Goal: Information Seeking & Learning: Learn about a topic

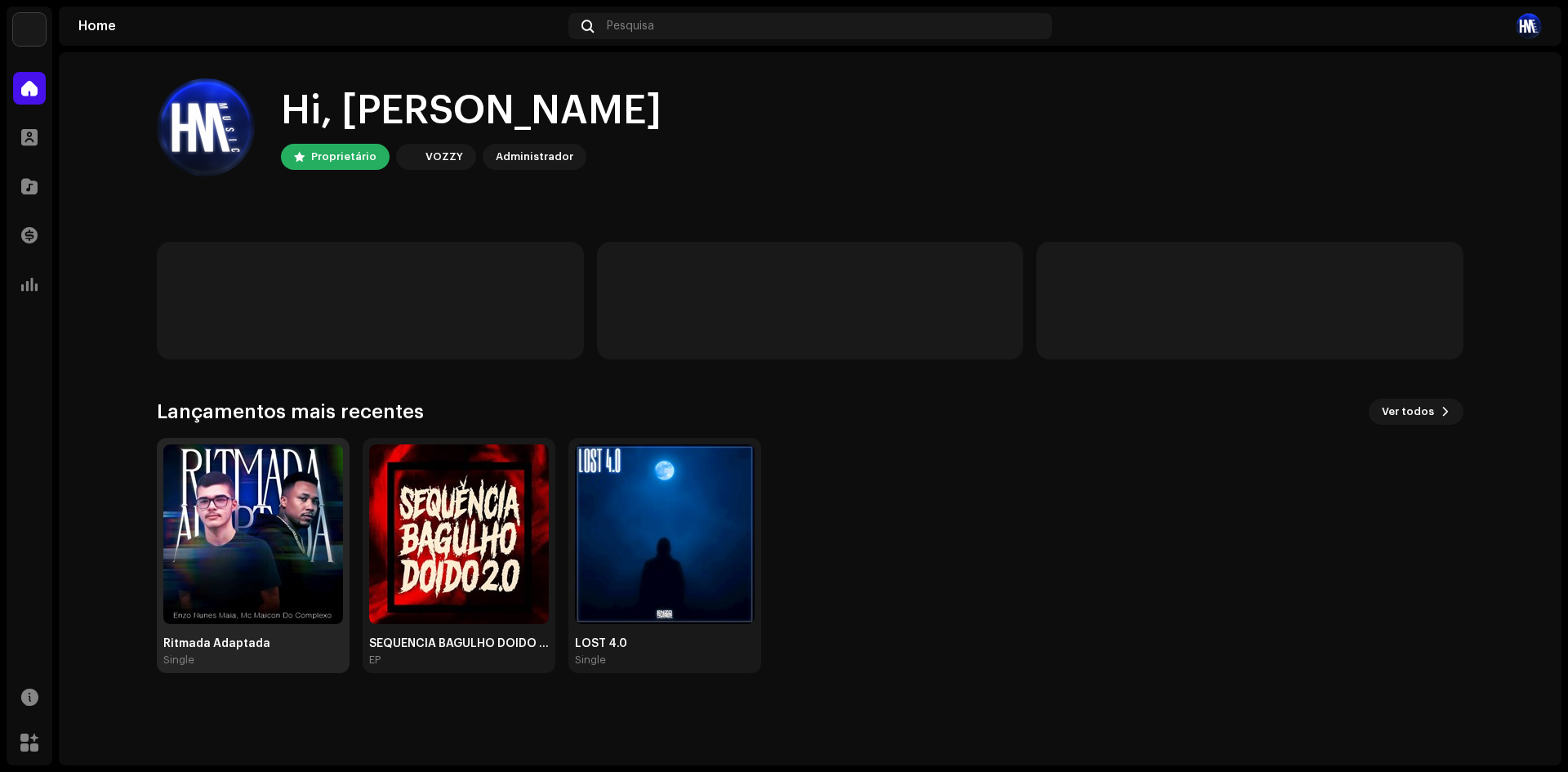
click at [203, 509] on img at bounding box center [253, 534] width 180 height 180
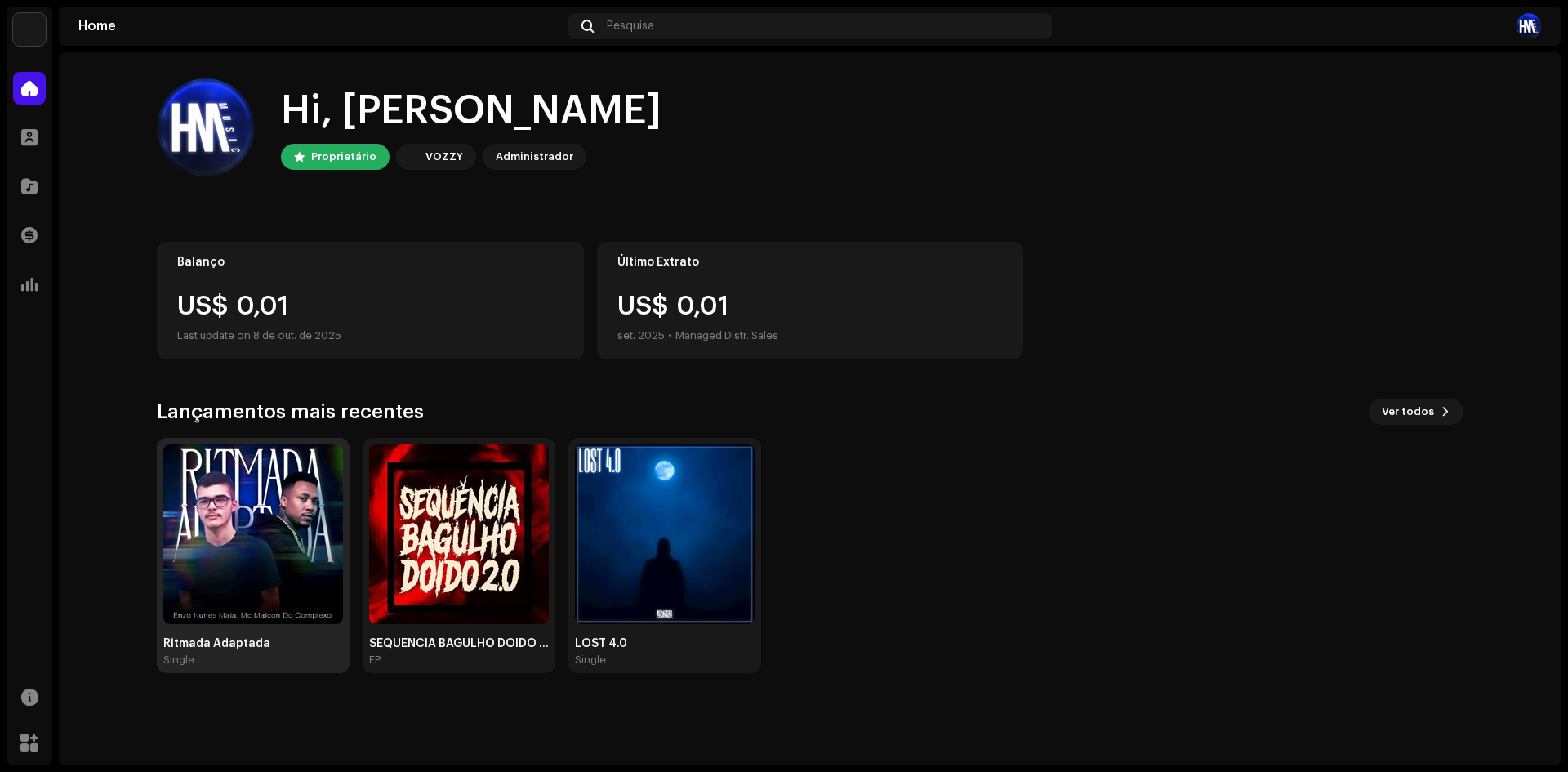
click at [234, 513] on img at bounding box center [253, 534] width 180 height 180
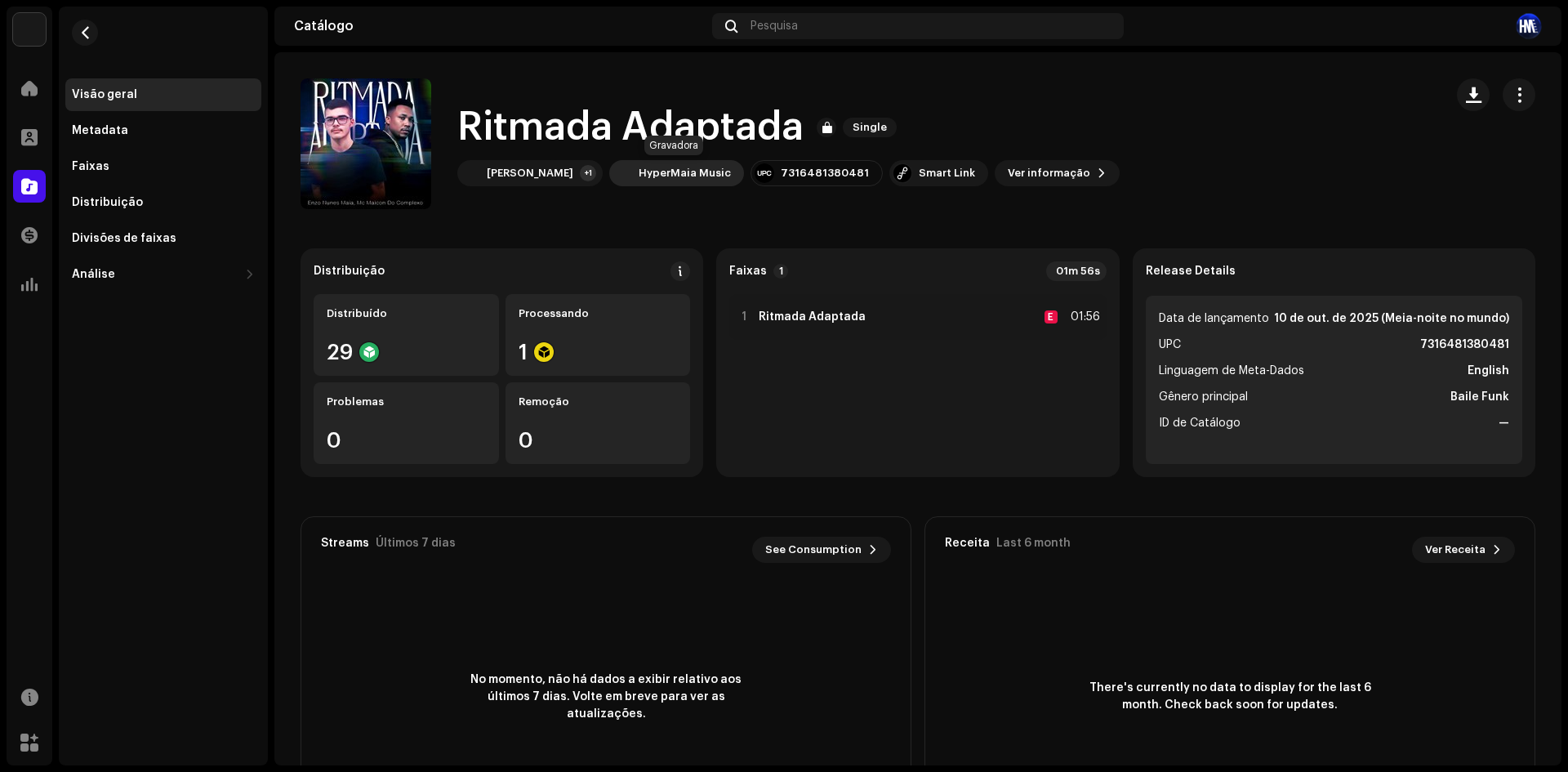
click at [665, 167] on div "HyperMaia Music" at bounding box center [685, 173] width 93 height 13
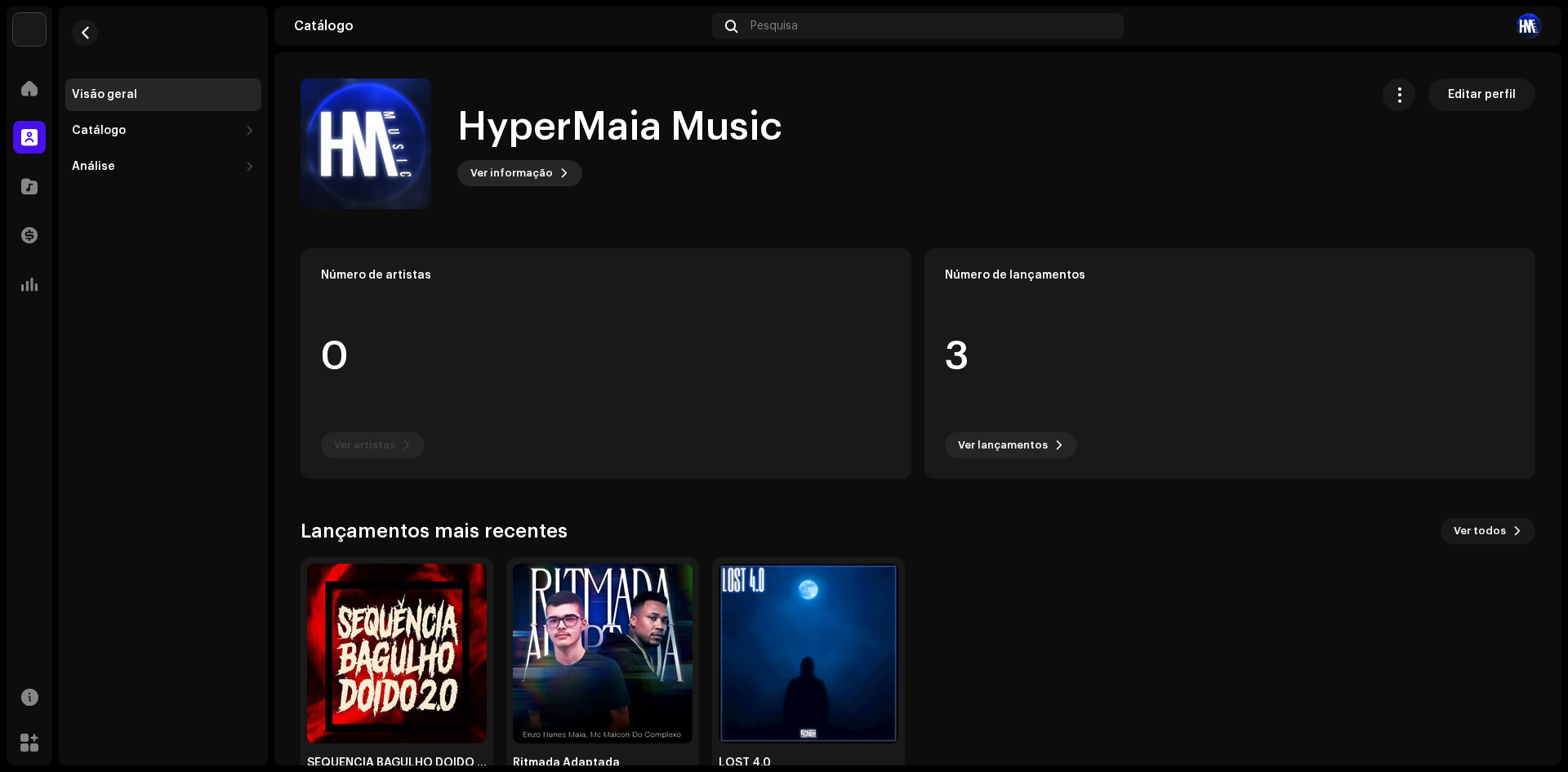
click at [488, 170] on span "Ver informação" at bounding box center [511, 173] width 83 height 33
click at [602, 148] on div "HyperMaia Music 1016204 Descrição Music for everyone, everywhere." at bounding box center [784, 386] width 1568 height 772
click at [94, 36] on button "button" at bounding box center [84, 33] width 26 height 26
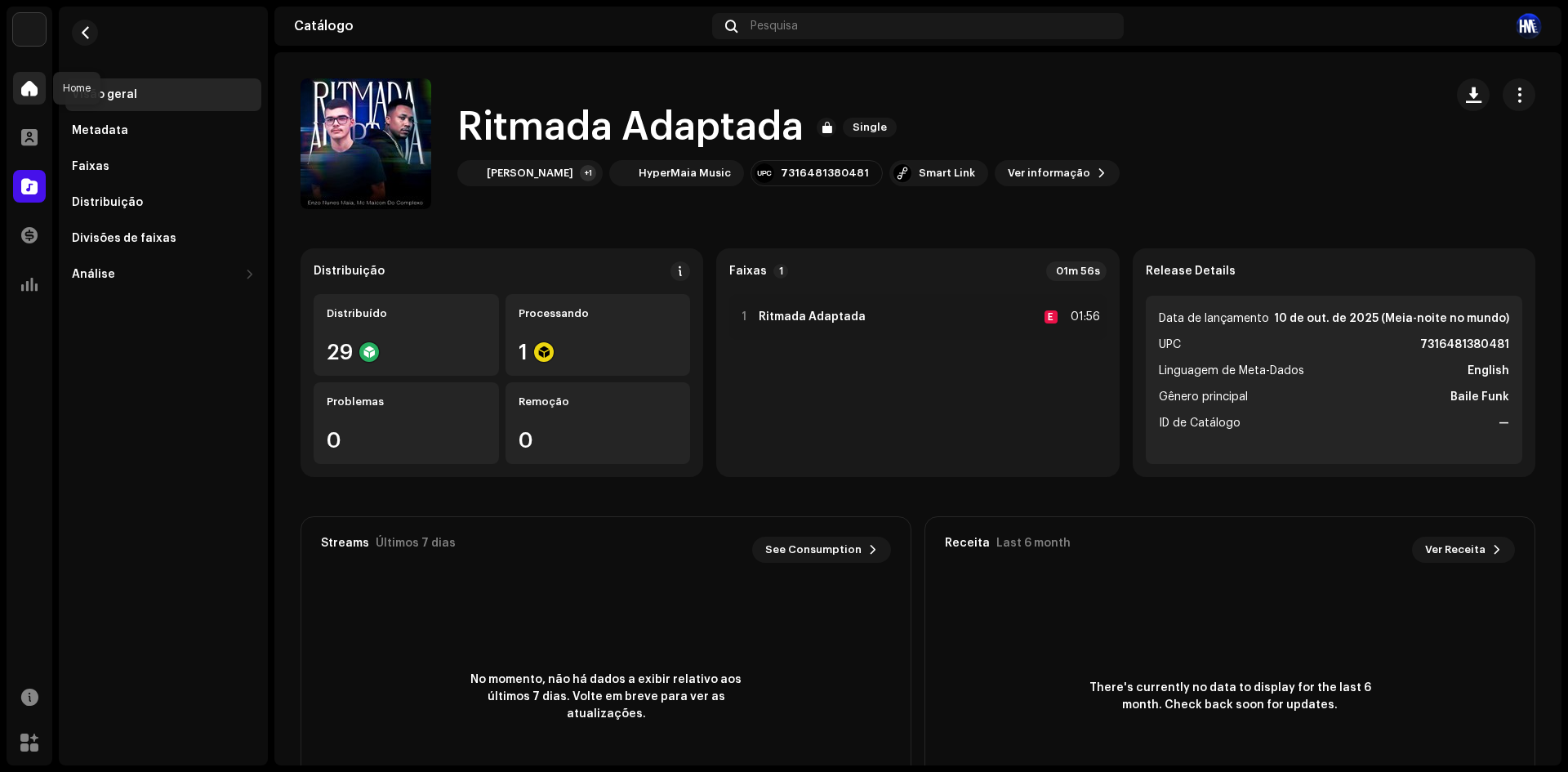
click at [32, 87] on span at bounding box center [29, 88] width 16 height 13
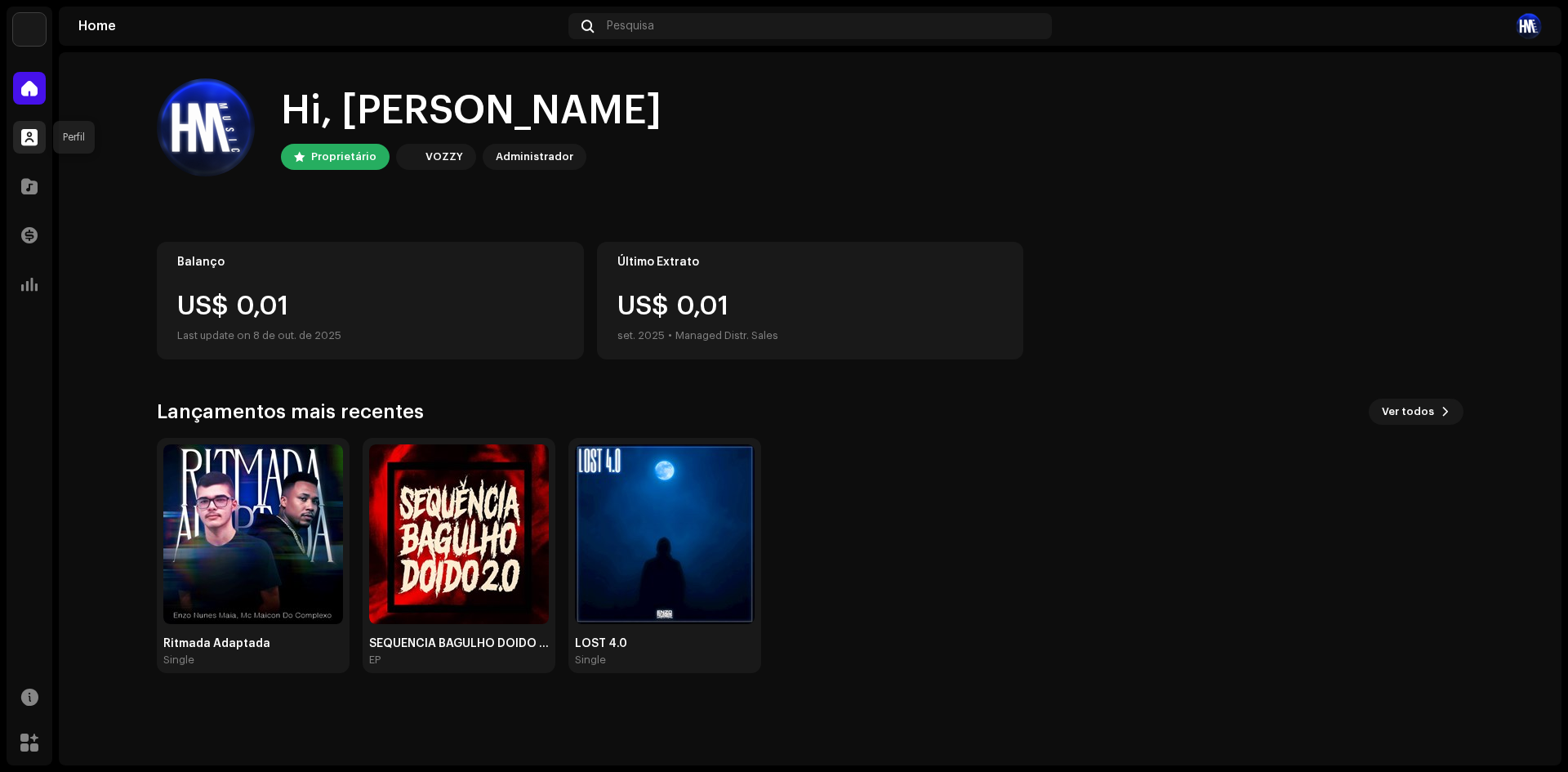
click at [44, 138] on div at bounding box center [29, 137] width 33 height 33
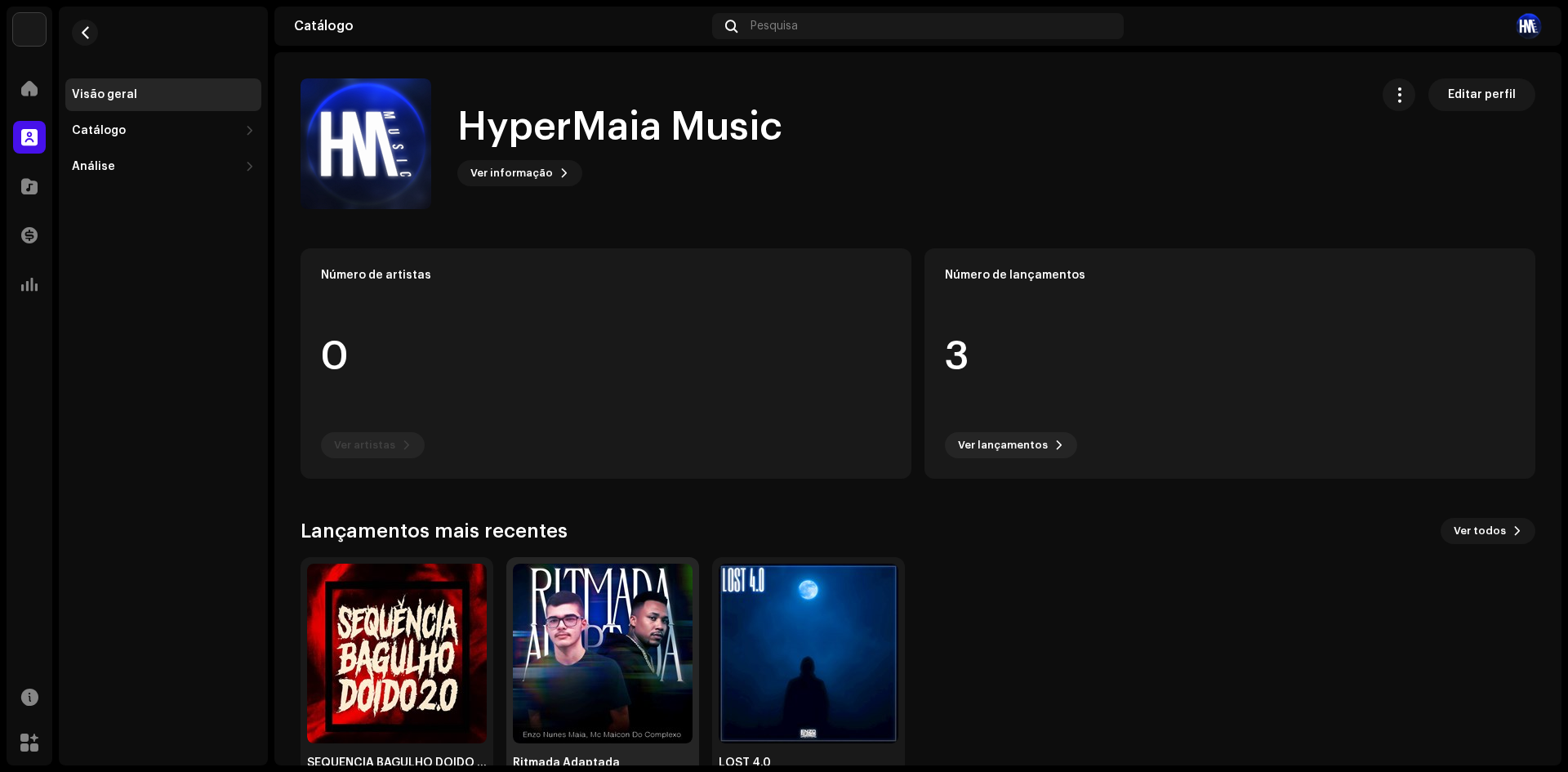
click at [597, 621] on img at bounding box center [603, 654] width 180 height 180
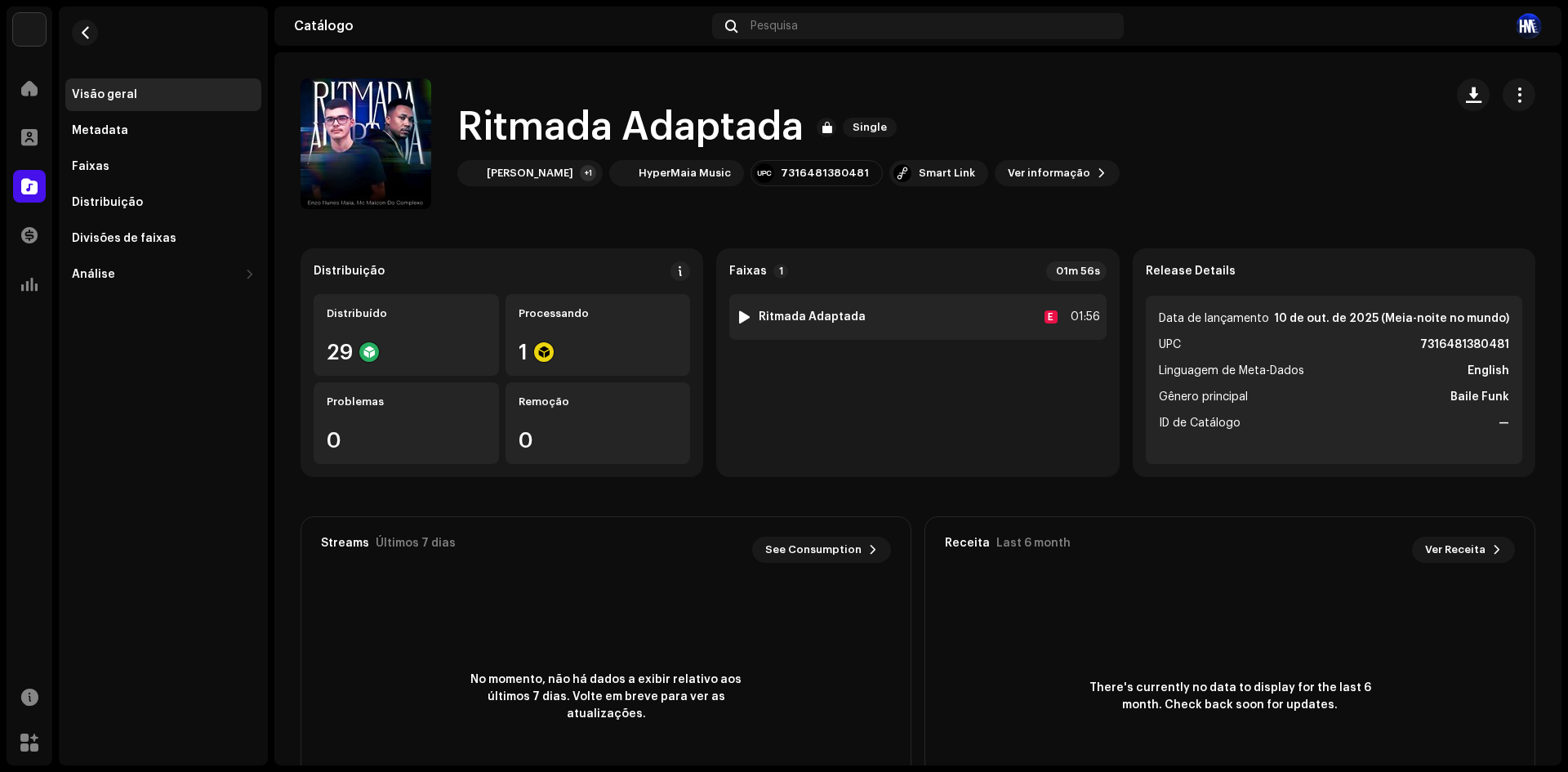
click at [742, 321] on div at bounding box center [744, 317] width 12 height 13
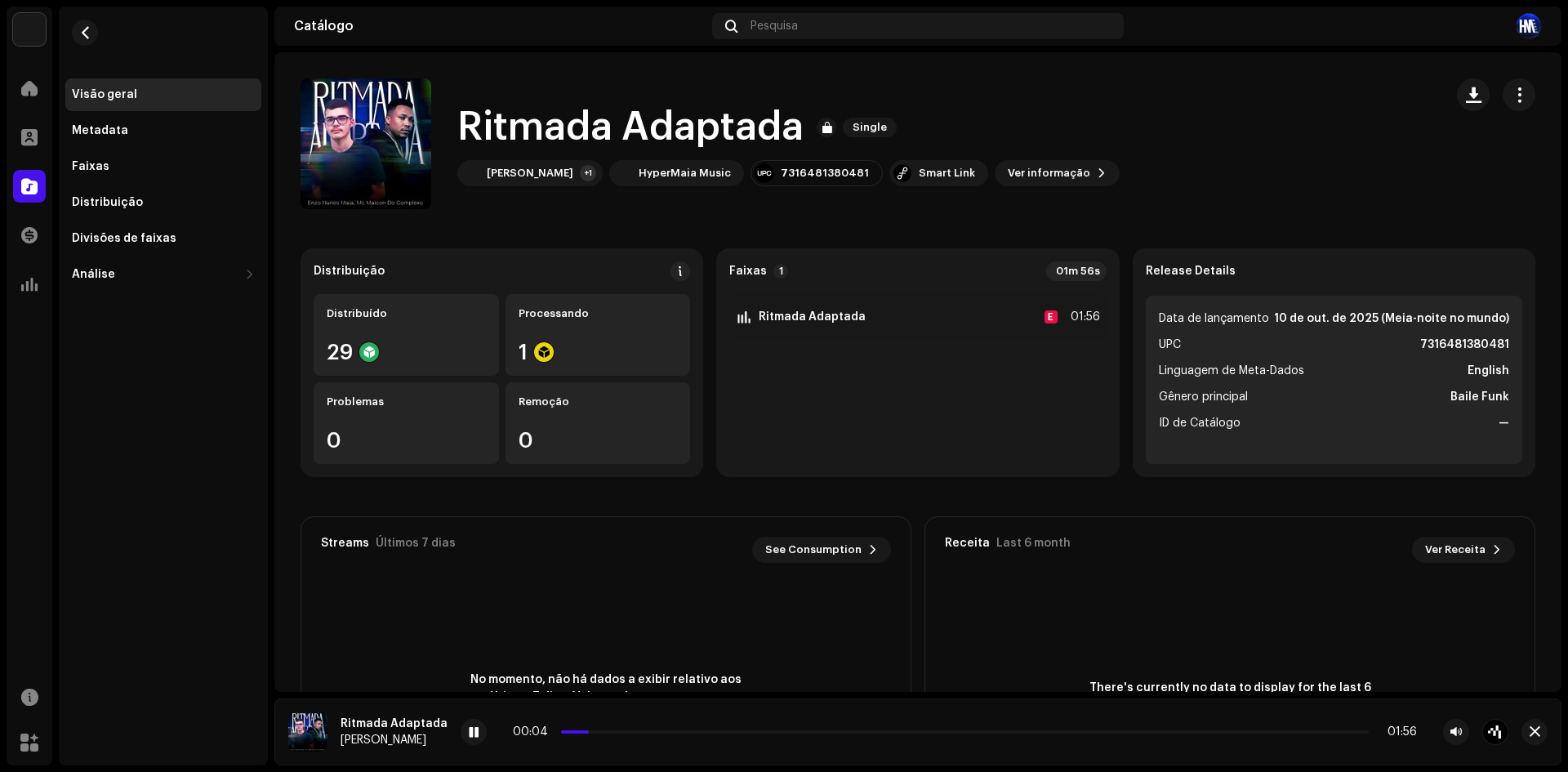
click at [1113, 623] on div "There's currently no data to display for the last 6 month. Check back soon for …" at bounding box center [1229, 697] width 609 height 229
click at [390, 145] on re-a-cover at bounding box center [366, 144] width 131 height 131
click at [379, 141] on re-a-cover at bounding box center [366, 144] width 131 height 131
click at [371, 140] on span "button" at bounding box center [366, 144] width 12 height 13
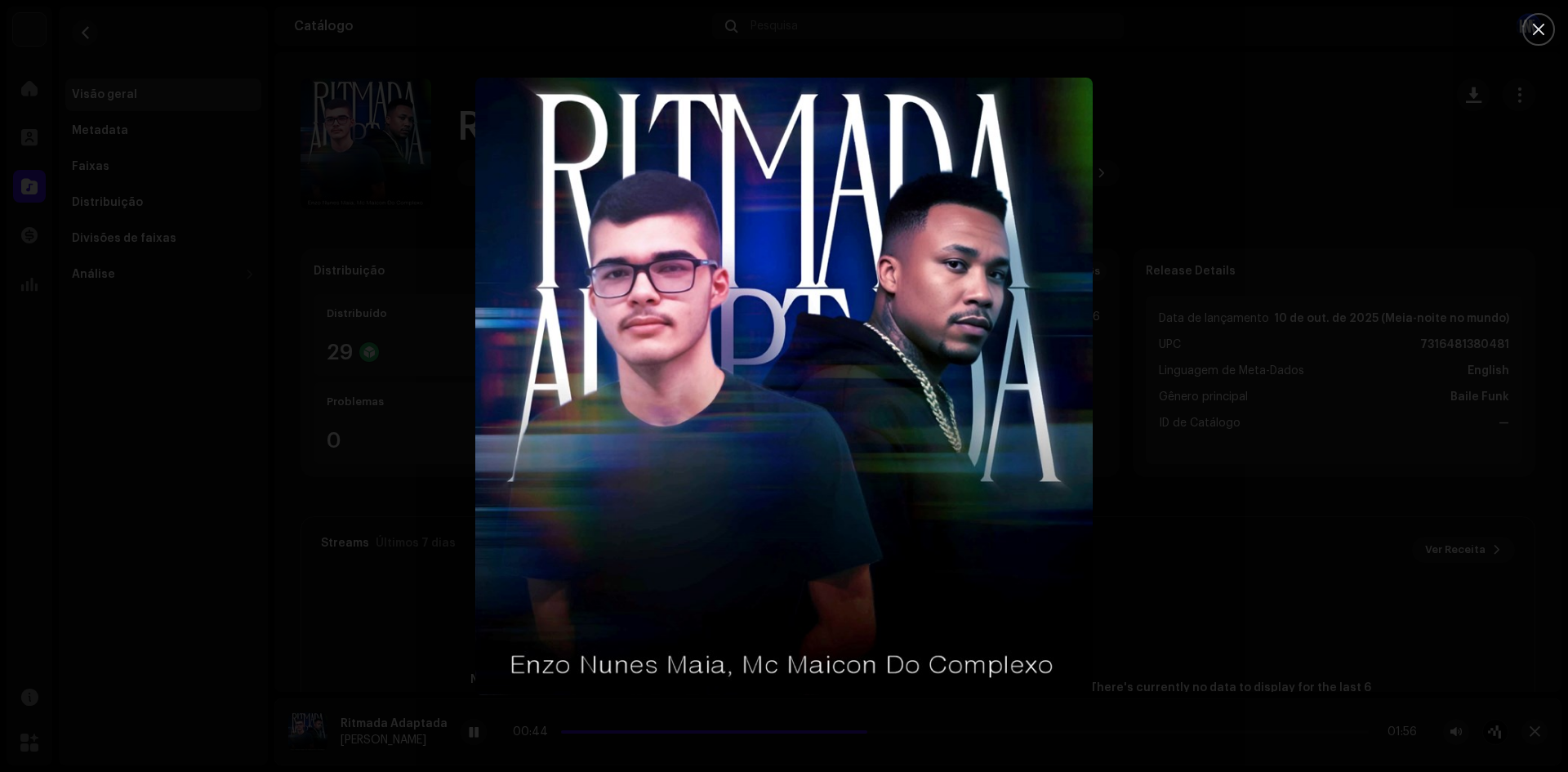
click at [1461, 414] on div at bounding box center [784, 386] width 1568 height 772
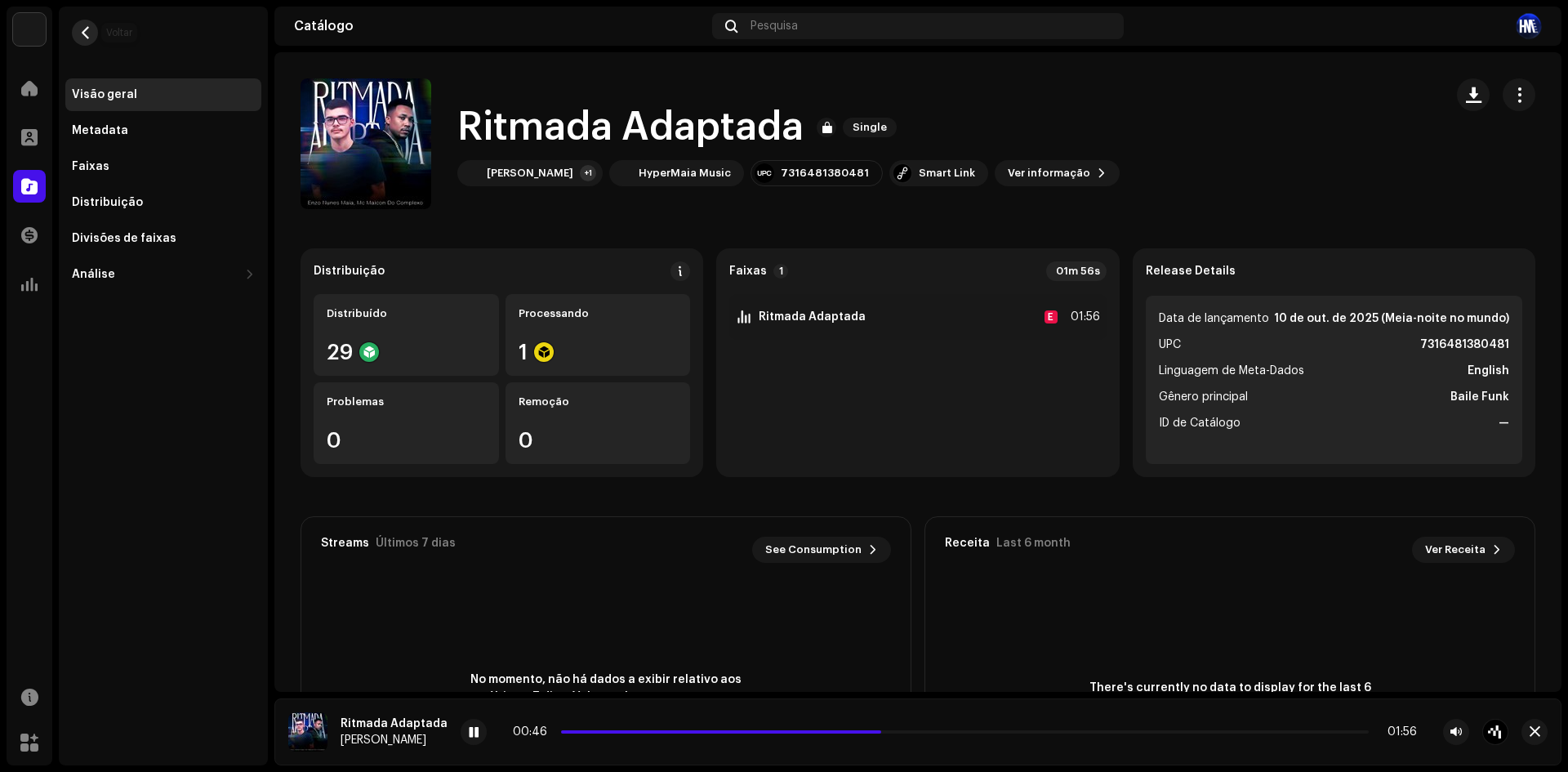
click at [88, 34] on span "button" at bounding box center [84, 33] width 12 height 13
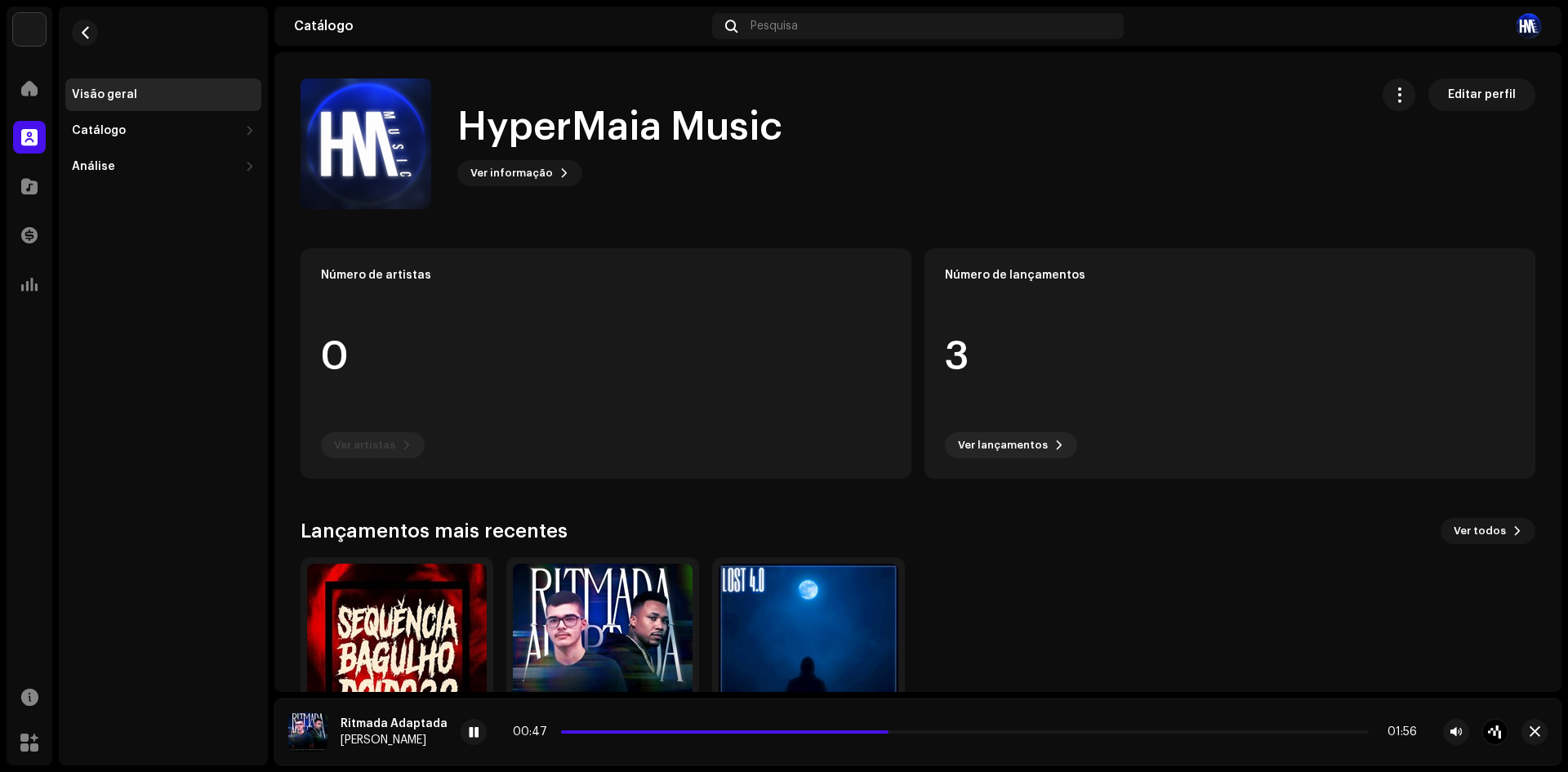
scroll to position [126, 0]
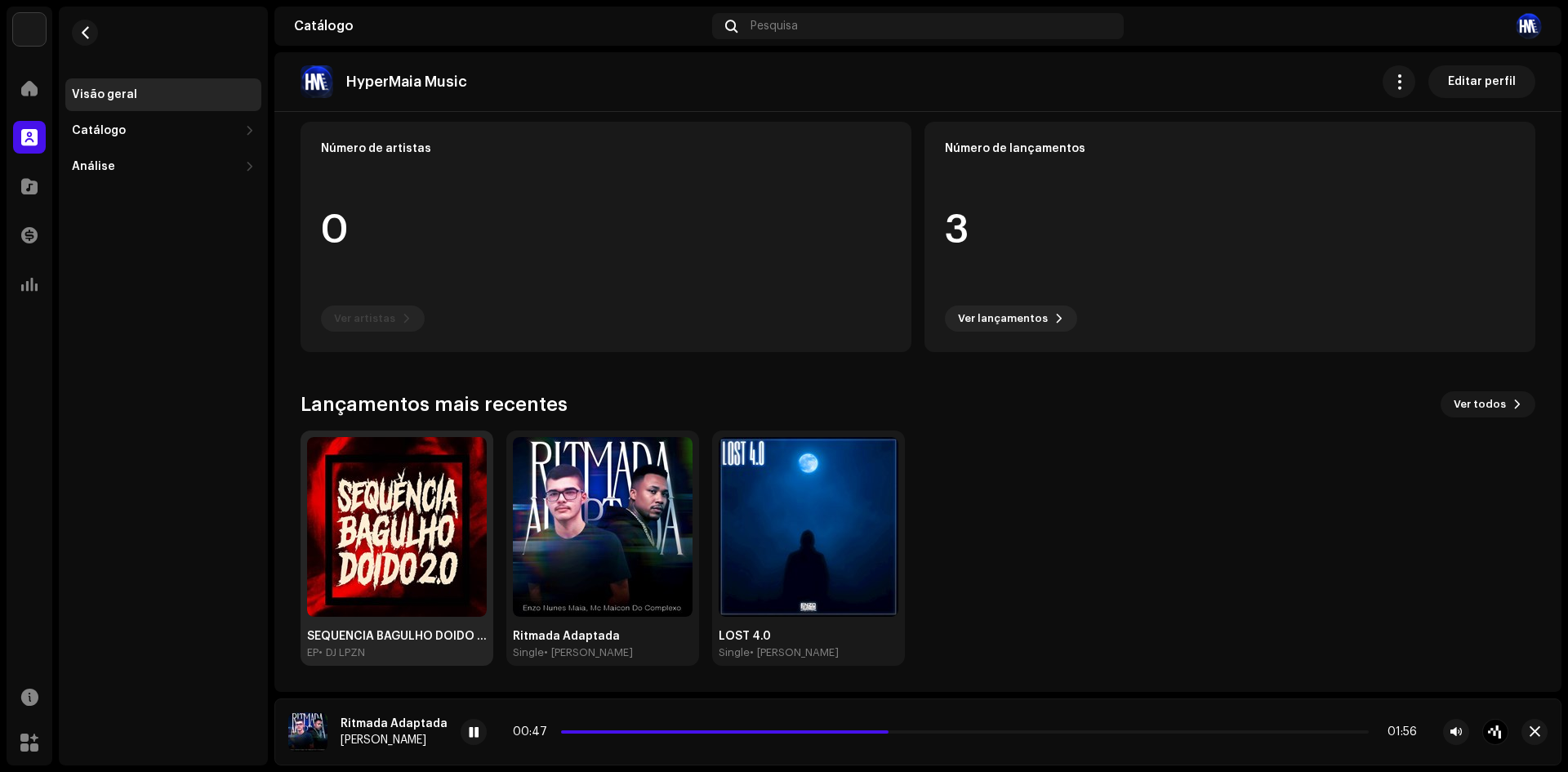
click at [420, 480] on img at bounding box center [397, 527] width 180 height 180
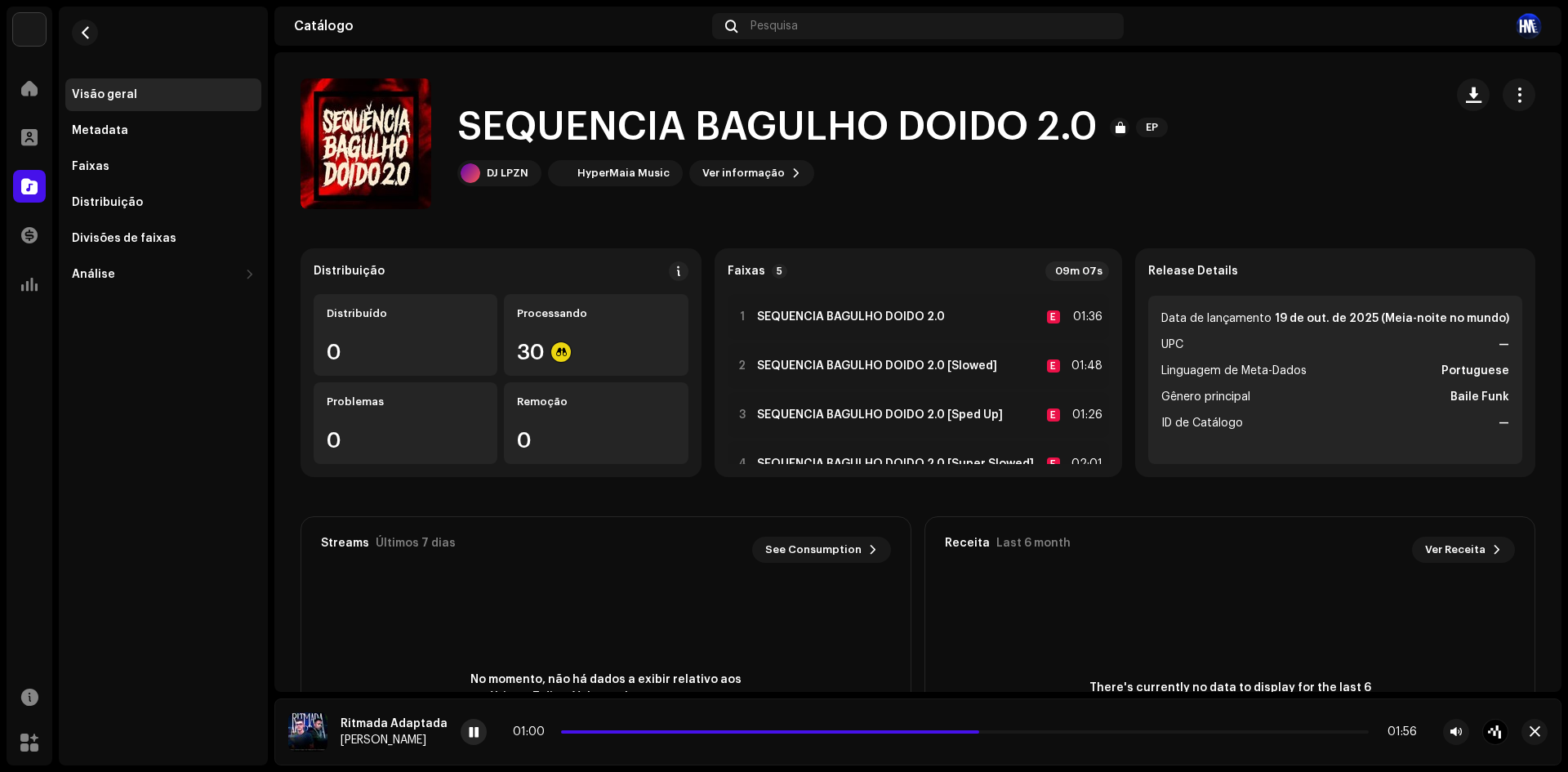
click at [468, 728] on span at bounding box center [473, 733] width 10 height 13
click at [736, 317] on div at bounding box center [742, 317] width 12 height 13
click at [525, 733] on span at bounding box center [523, 733] width 10 height 13
click at [613, 735] on span at bounding box center [616, 732] width 8 height 8
click at [608, 732] on div "00:01 01:36" at bounding box center [990, 732] width 854 height 13
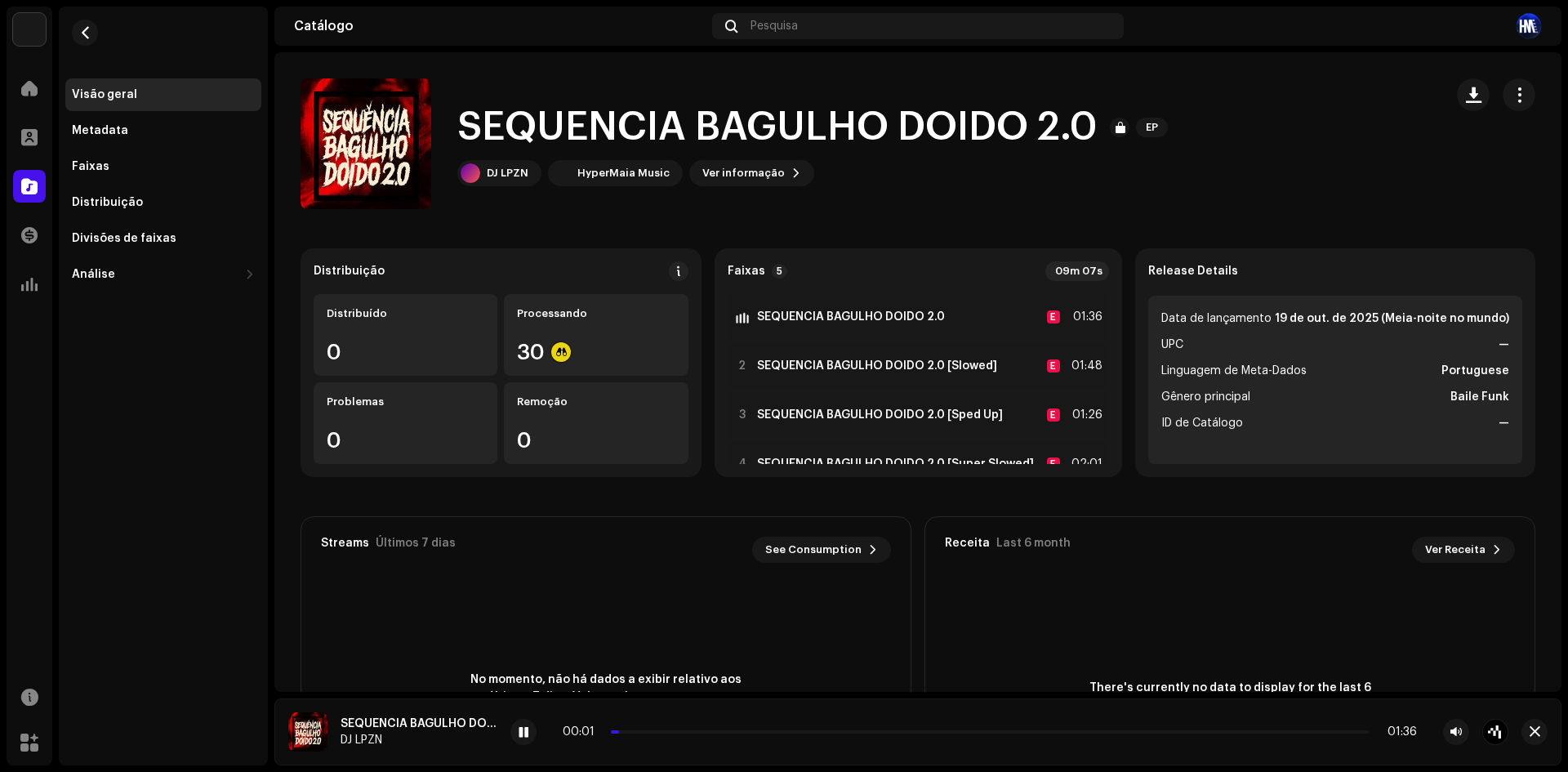
drag, startPoint x: 615, startPoint y: 732, endPoint x: 580, endPoint y: 732, distance: 35.0
click at [580, 732] on div "00:01 01:36" at bounding box center [990, 732] width 854 height 13
click at [1233, 145] on div "SEQUENCIA BAGULHO DOIDO 2.0 EP DJ LPZN HyperMaia Music Ver informação" at bounding box center [865, 144] width 1130 height 131
click at [526, 741] on div at bounding box center [523, 732] width 26 height 26
click at [87, 35] on span "button" at bounding box center [84, 33] width 12 height 13
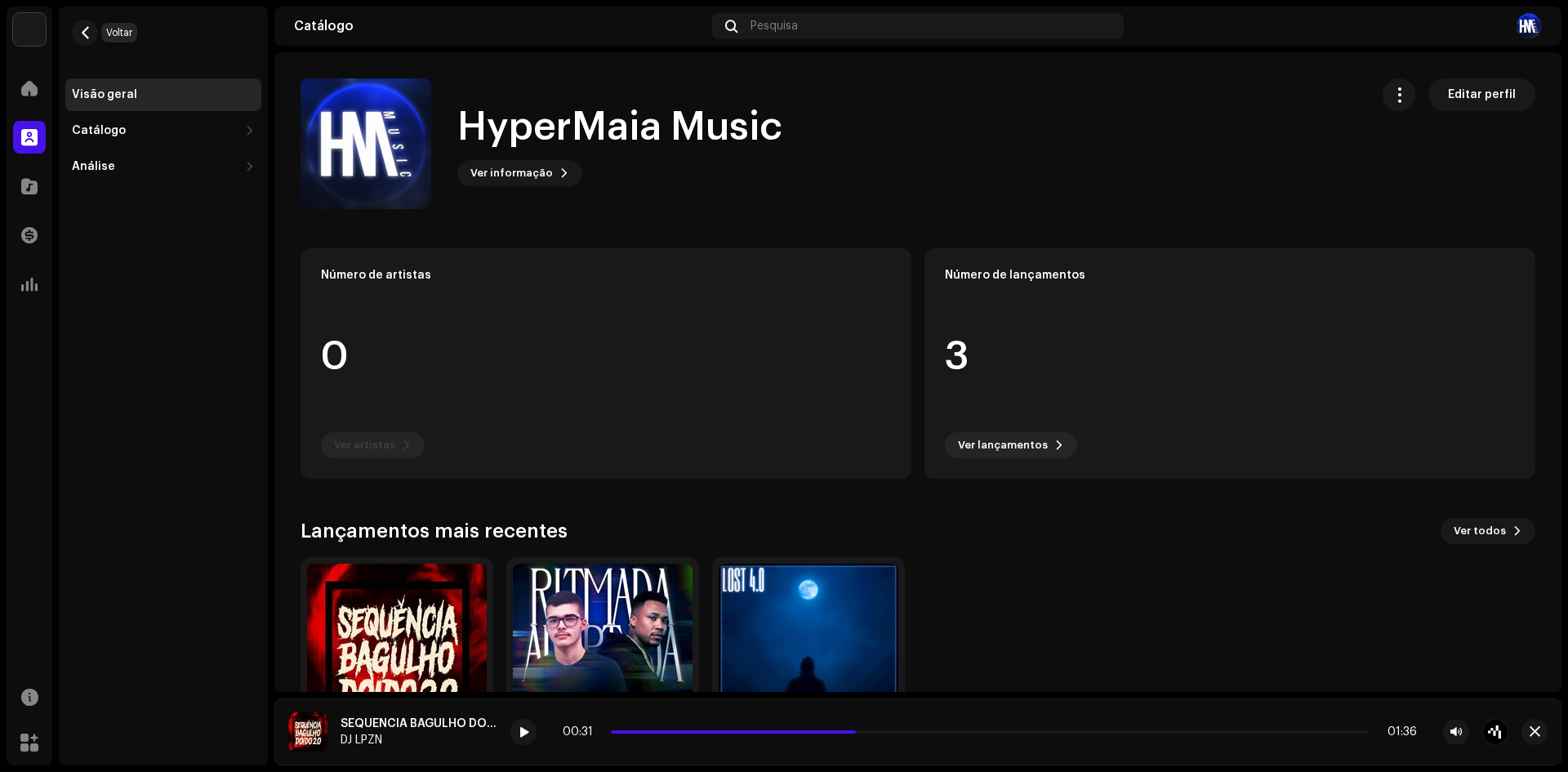
click at [87, 35] on span "button" at bounding box center [84, 33] width 12 height 13
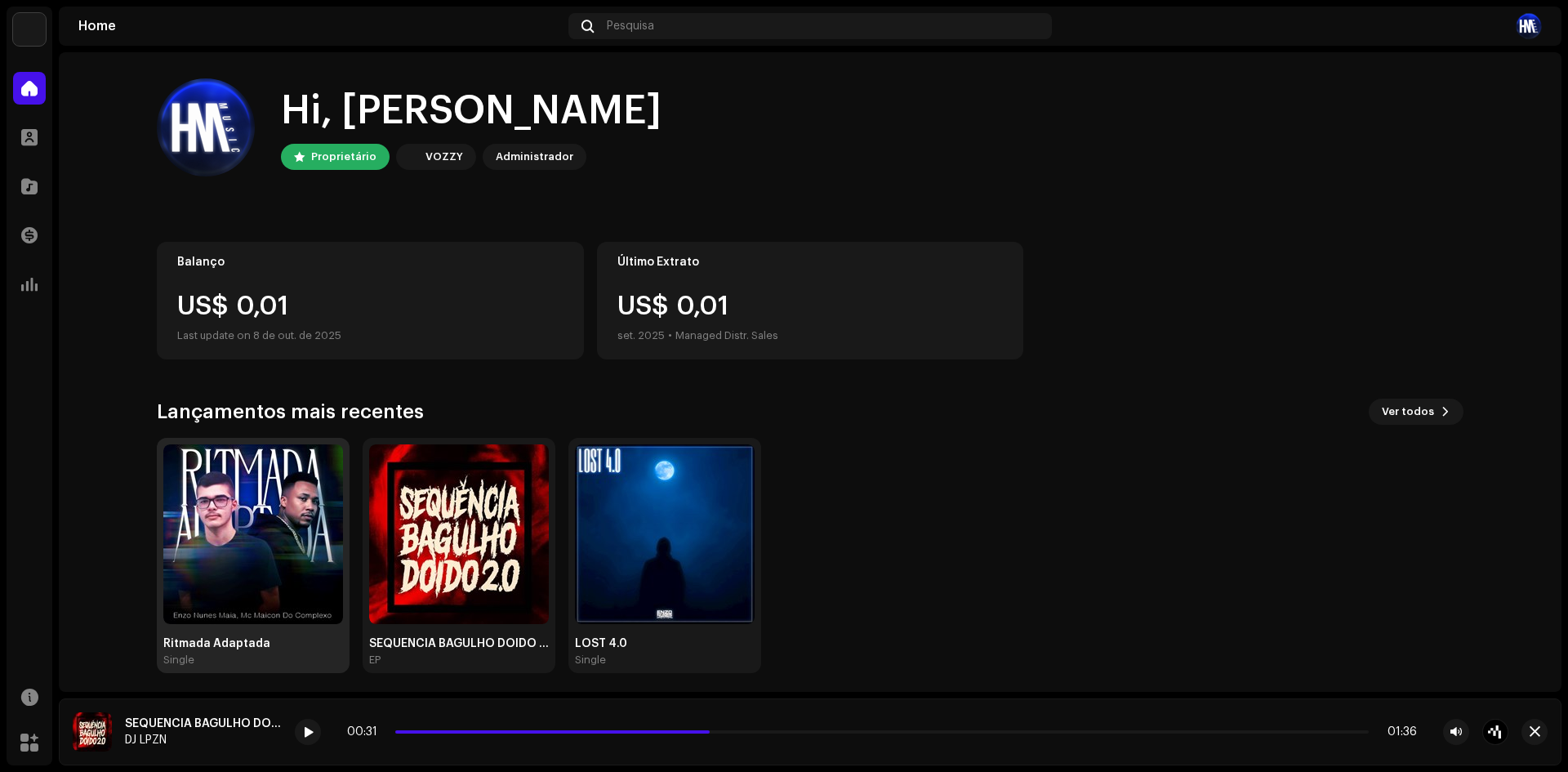
click at [204, 520] on img at bounding box center [253, 534] width 180 height 180
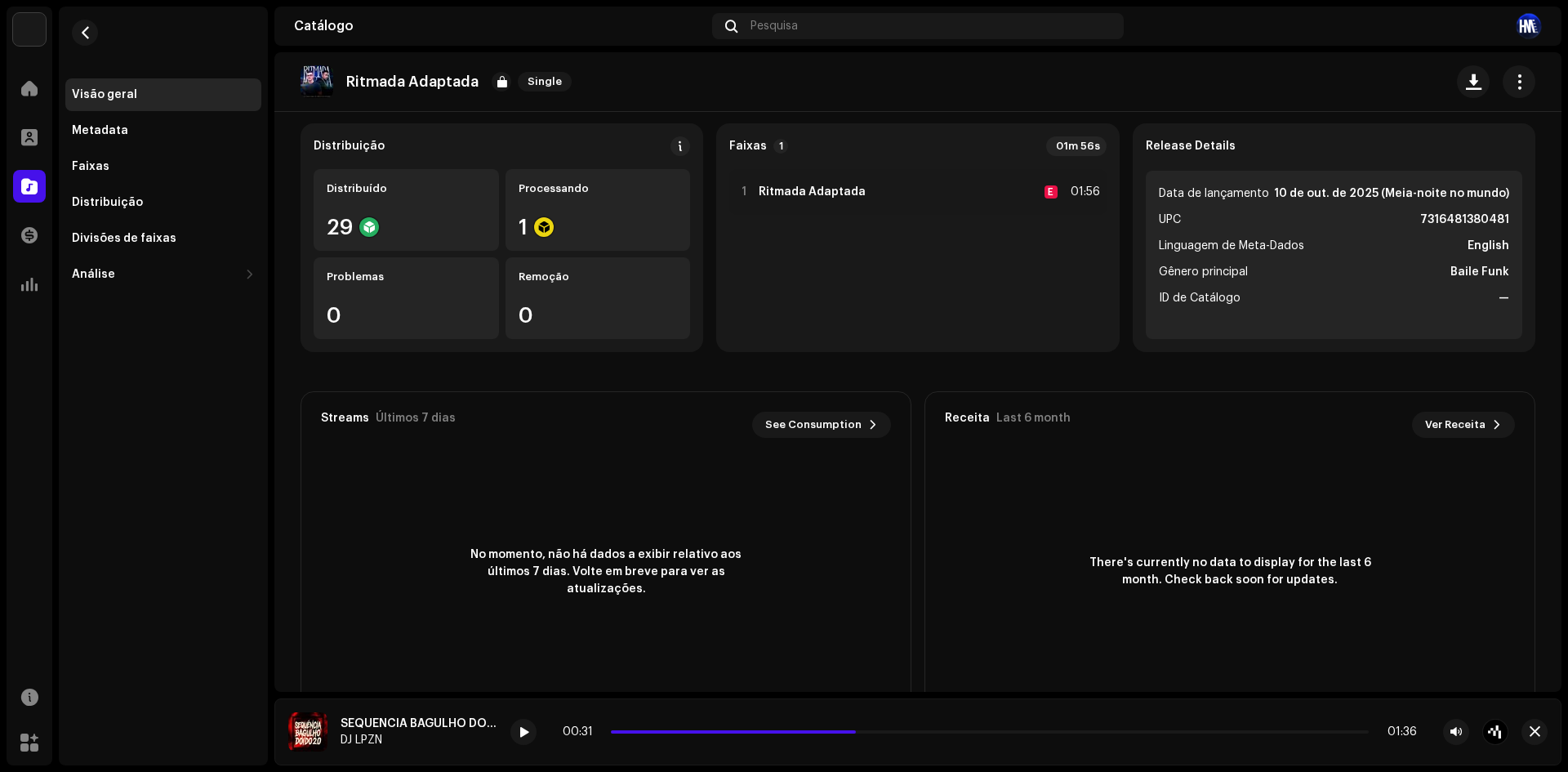
scroll to position [95, 0]
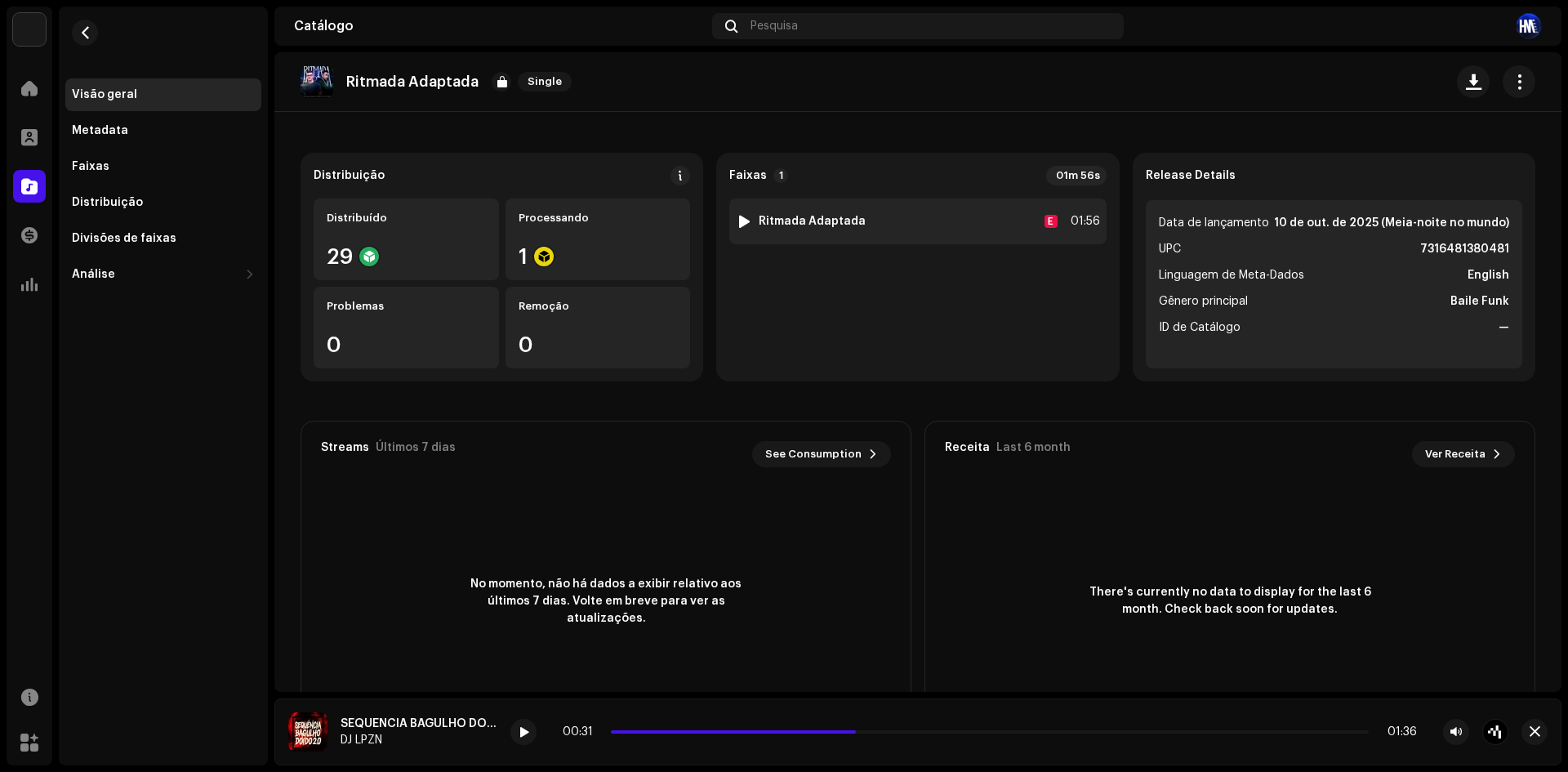
click at [739, 213] on div "1 Ritmada Adaptada E 01:56" at bounding box center [917, 222] width 377 height 45
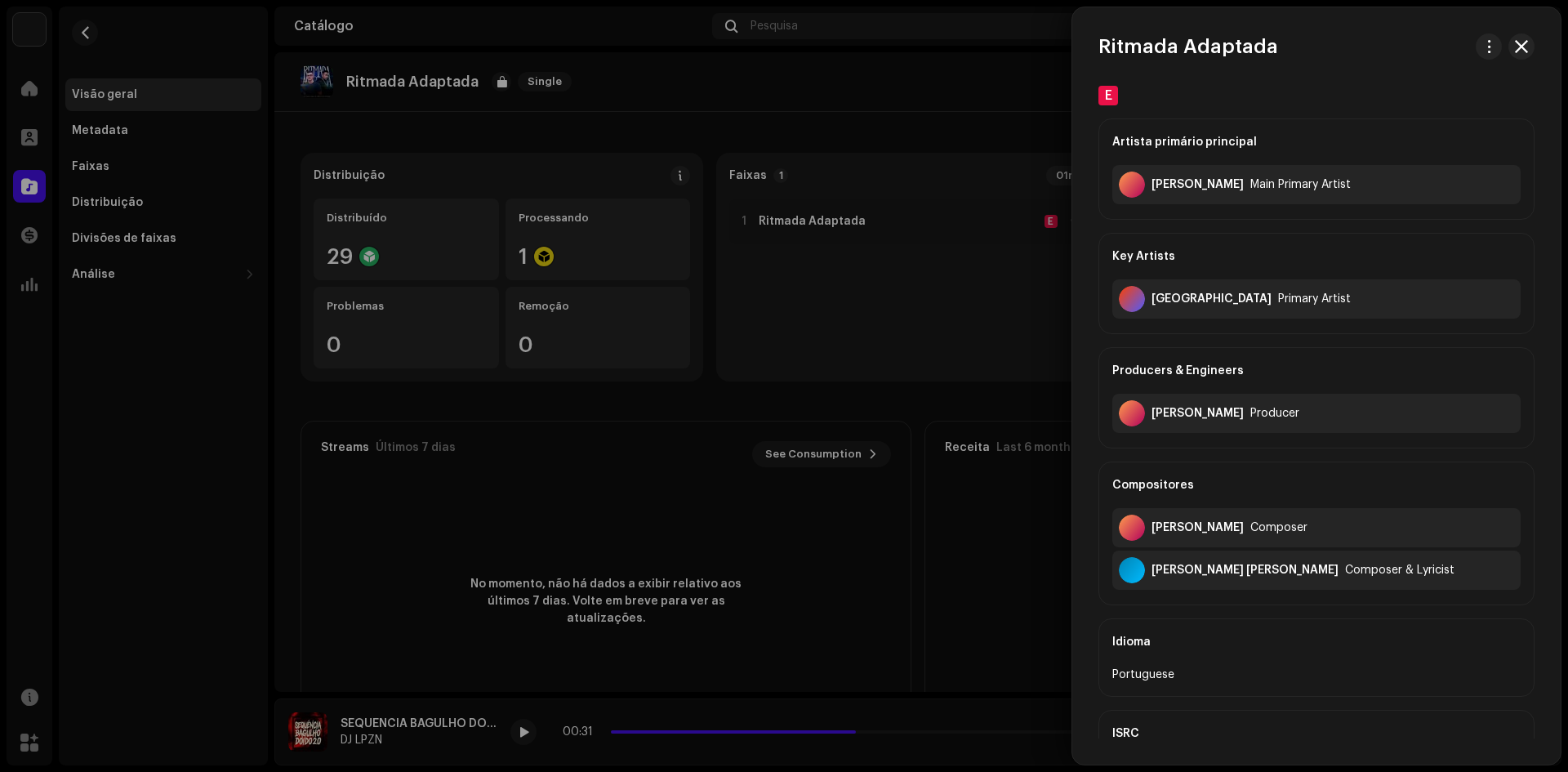
click at [802, 460] on div at bounding box center [784, 386] width 1568 height 772
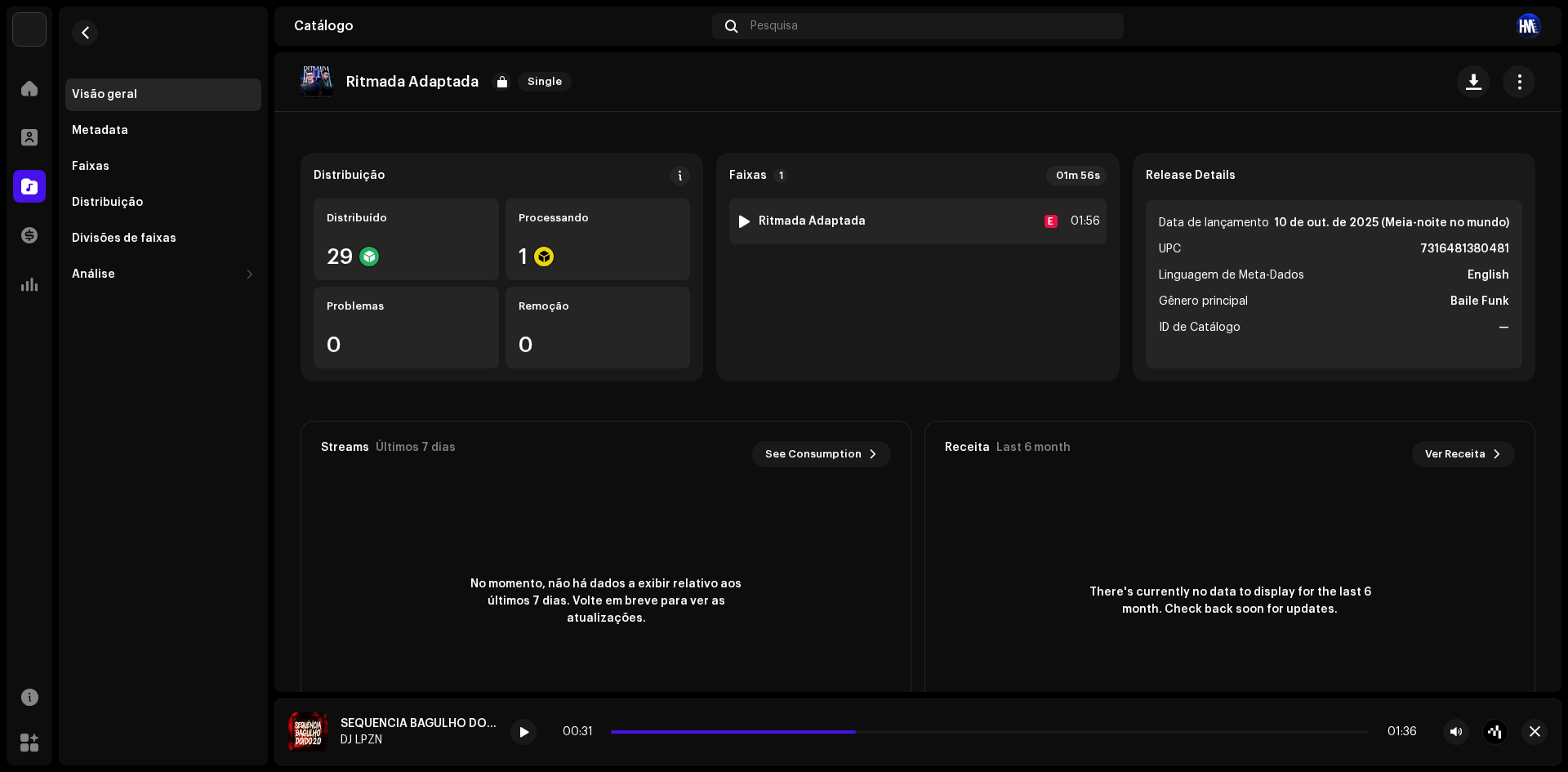
click at [738, 215] on div at bounding box center [744, 222] width 12 height 13
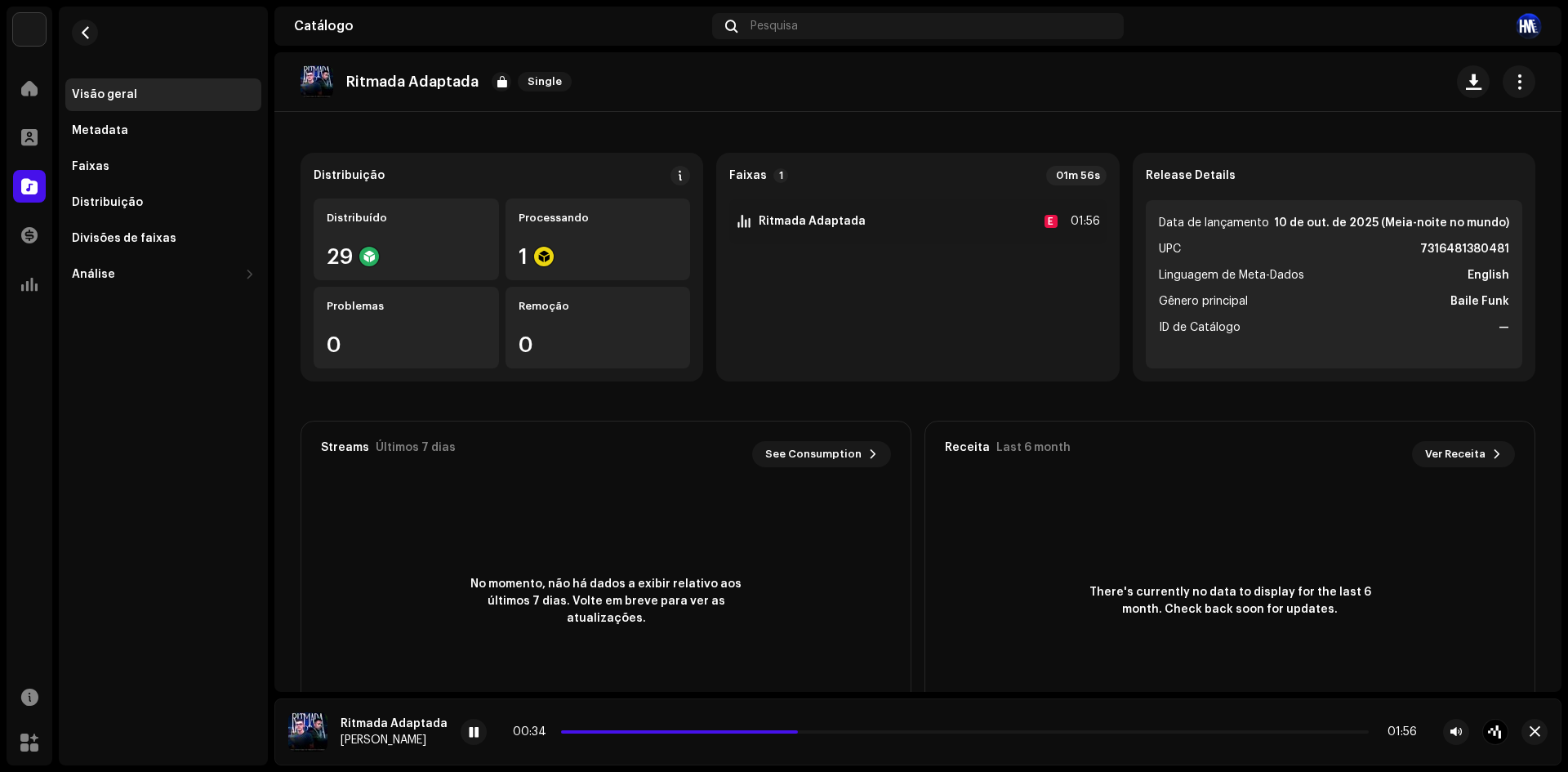
click at [460, 740] on re-a-play-button at bounding box center [473, 732] width 26 height 26
click at [468, 730] on span at bounding box center [473, 733] width 10 height 13
click at [477, 734] on div at bounding box center [473, 732] width 26 height 26
click at [87, 25] on button "button" at bounding box center [84, 33] width 26 height 26
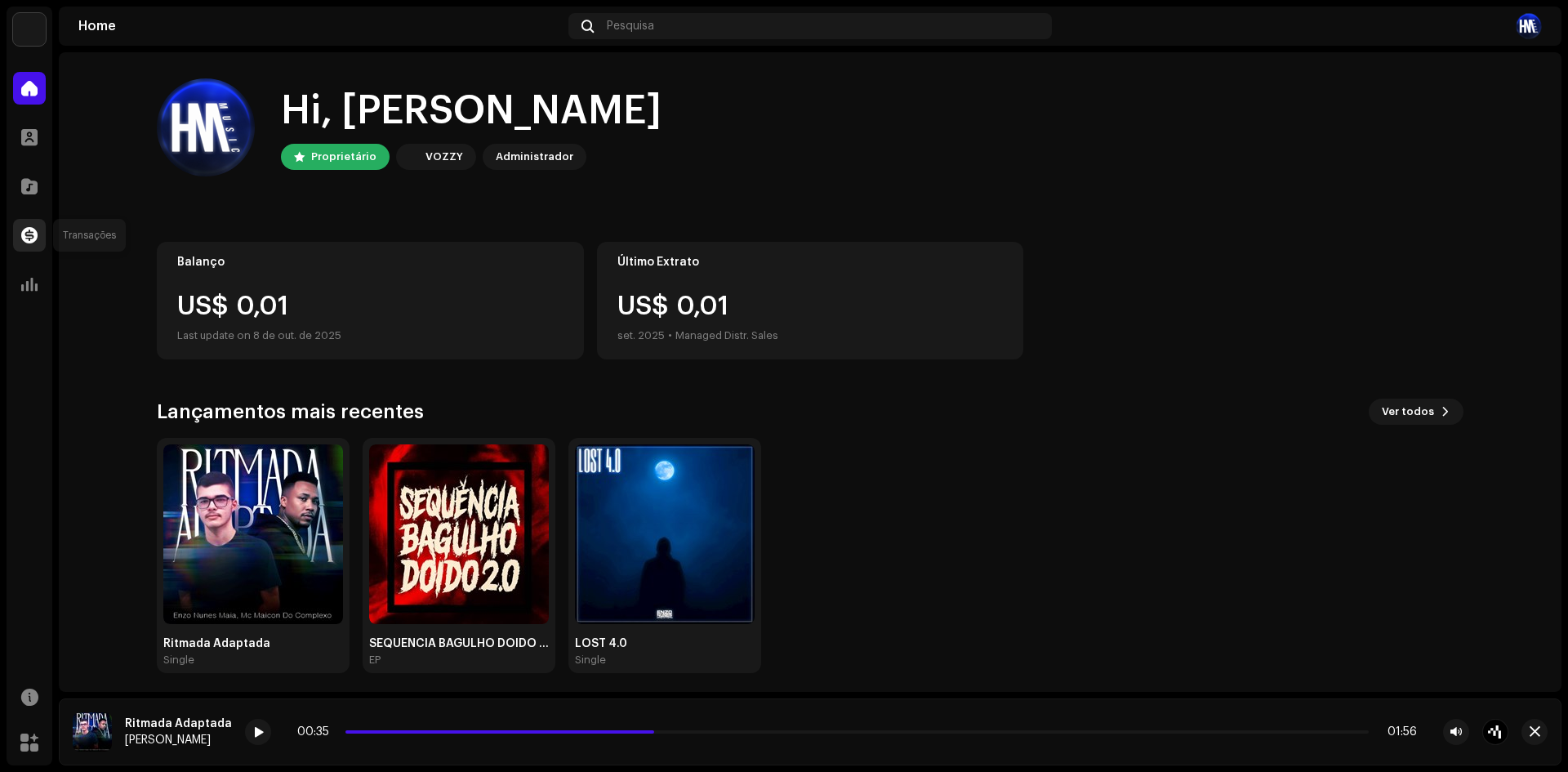
click at [36, 242] on span at bounding box center [29, 235] width 16 height 13
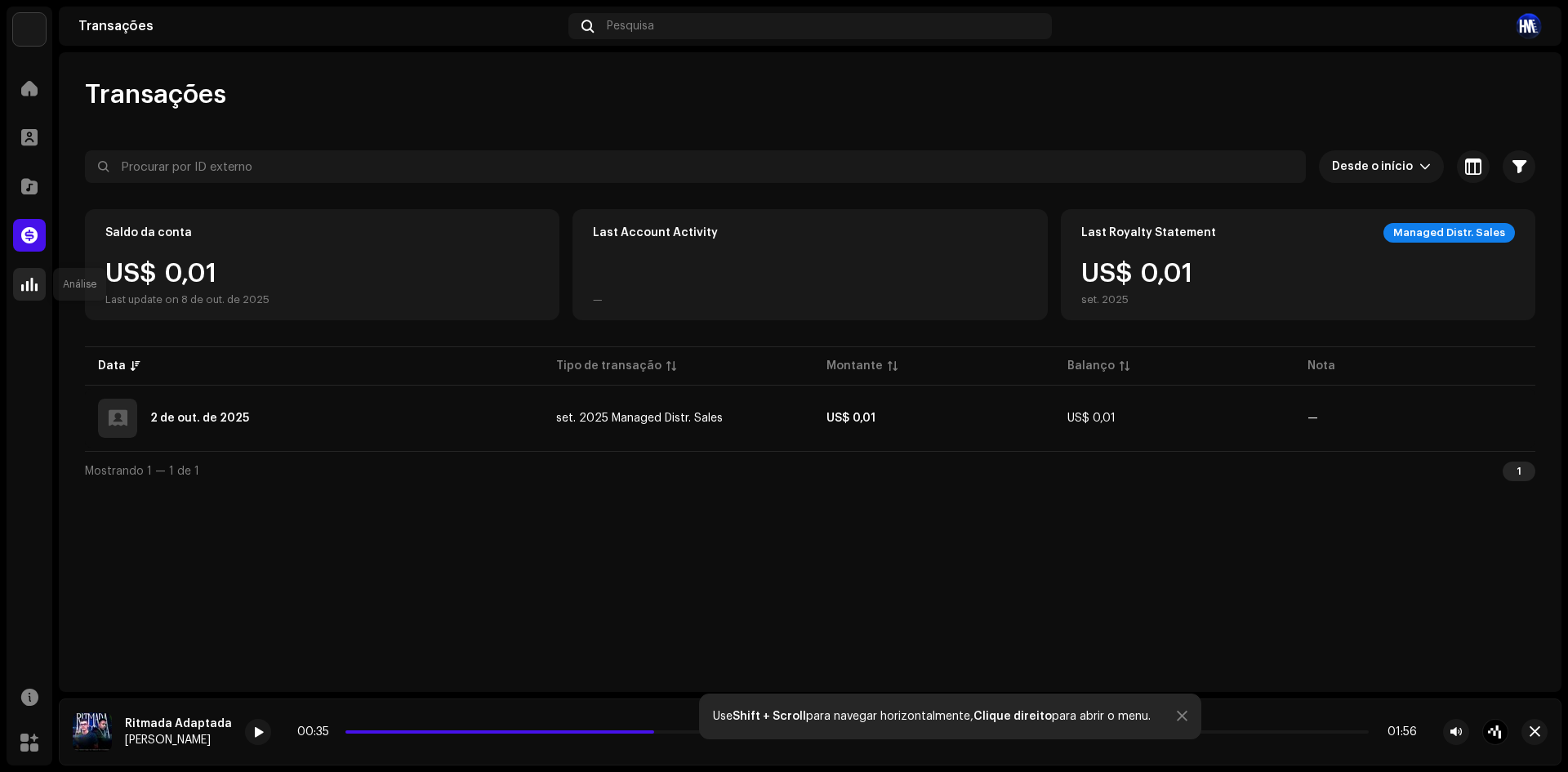
click at [34, 282] on span at bounding box center [29, 284] width 16 height 13
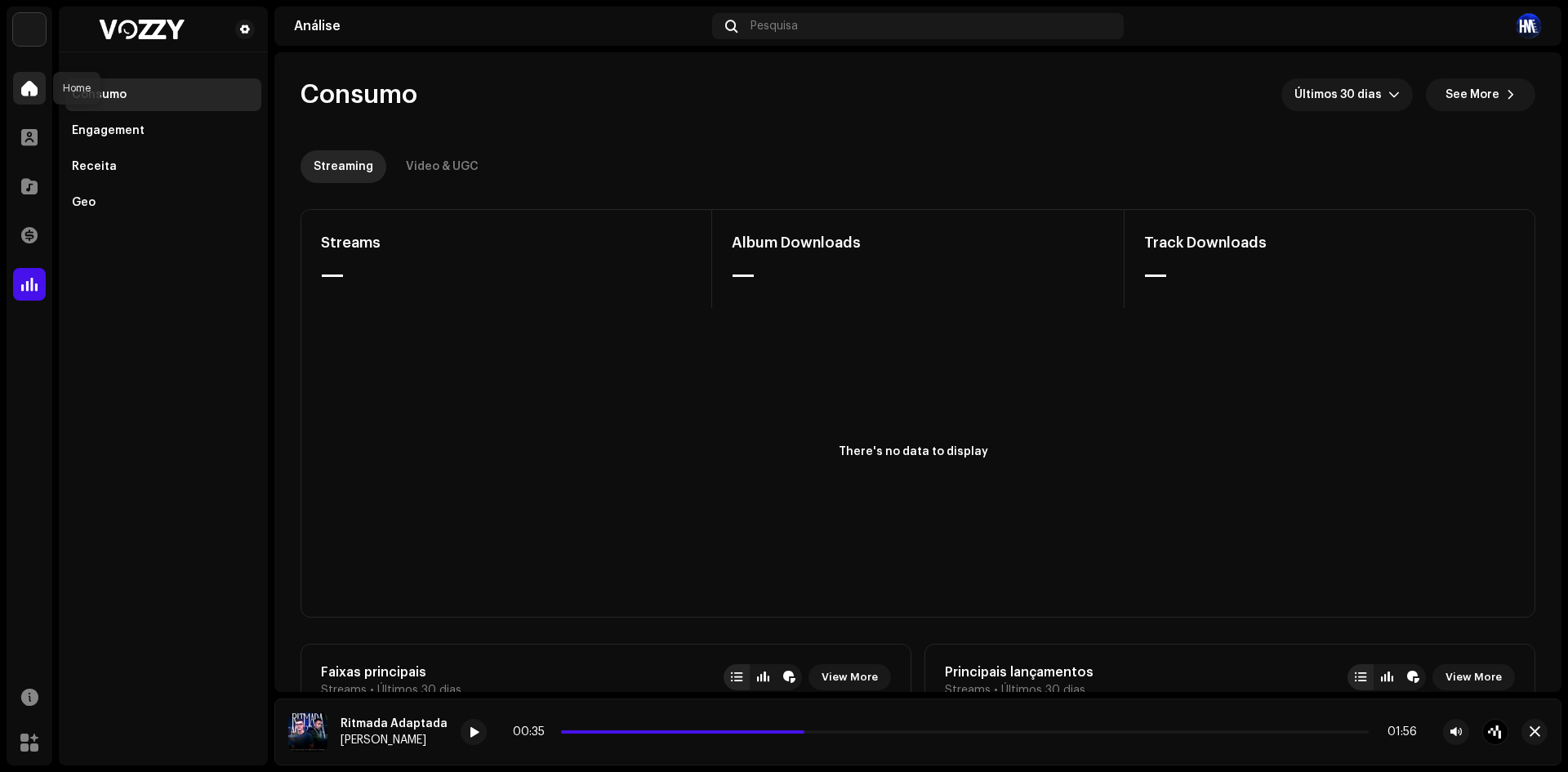
click at [27, 93] on span at bounding box center [29, 88] width 16 height 13
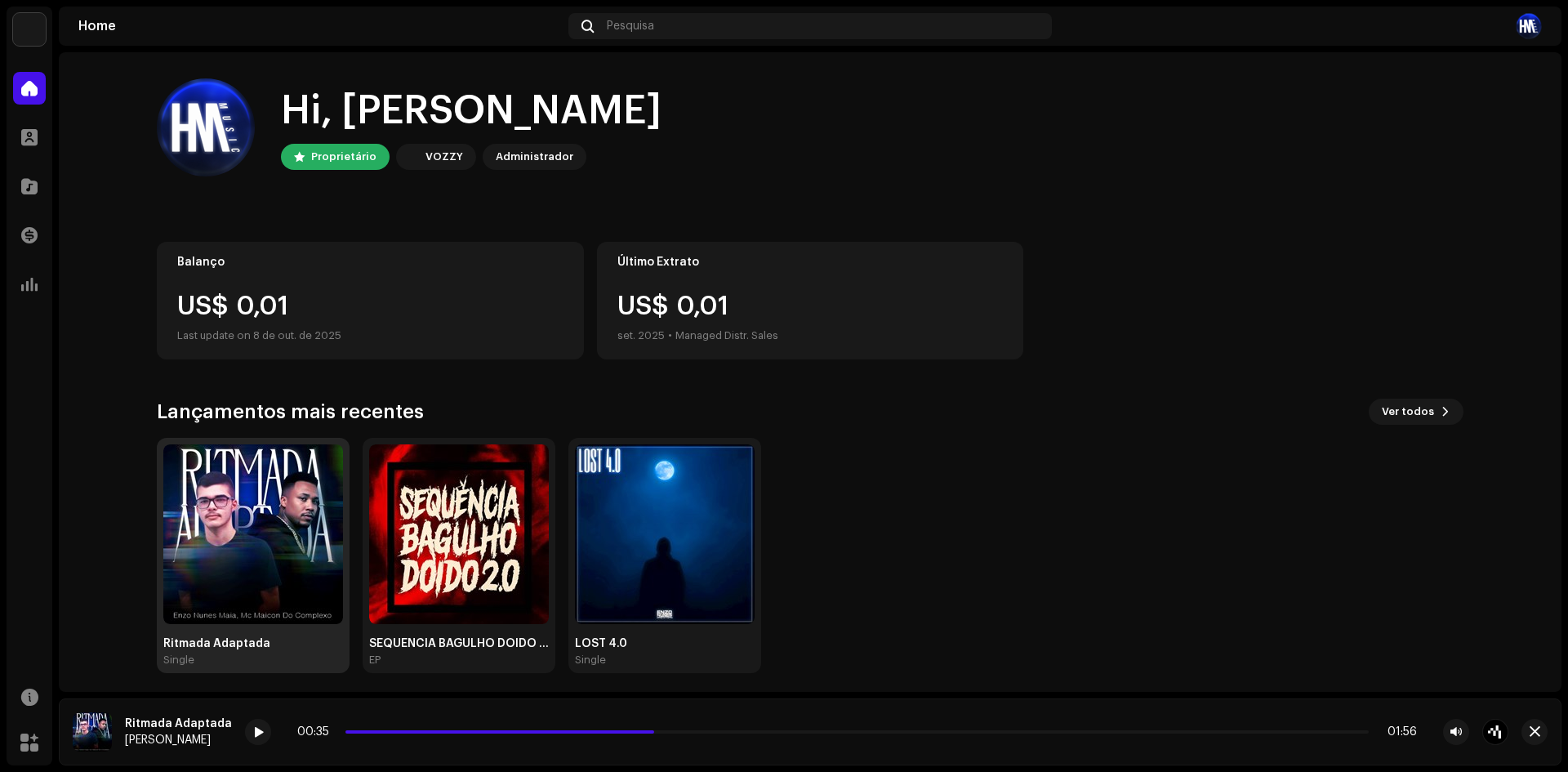
click at [238, 589] on img at bounding box center [253, 534] width 180 height 180
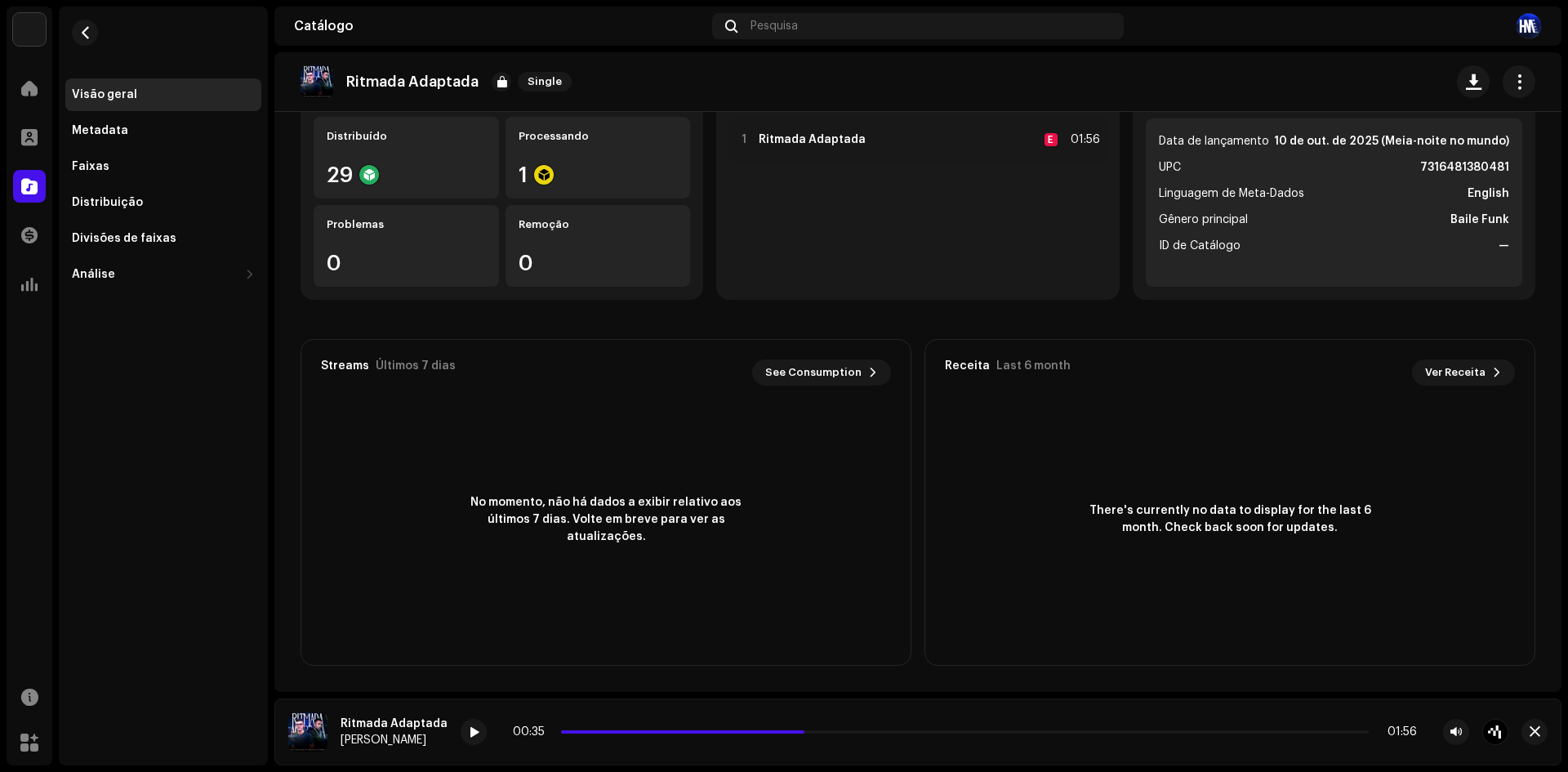
scroll to position [14, 0]
